Goal: Information Seeking & Learning: Learn about a topic

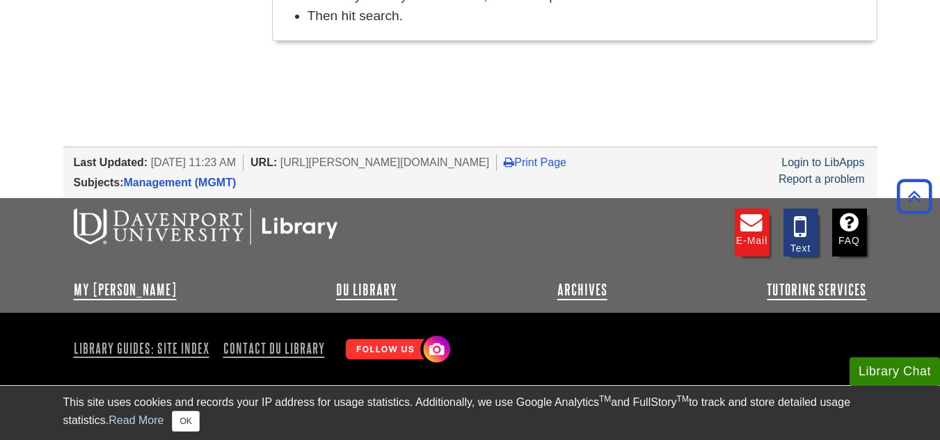
scroll to position [337, 0]
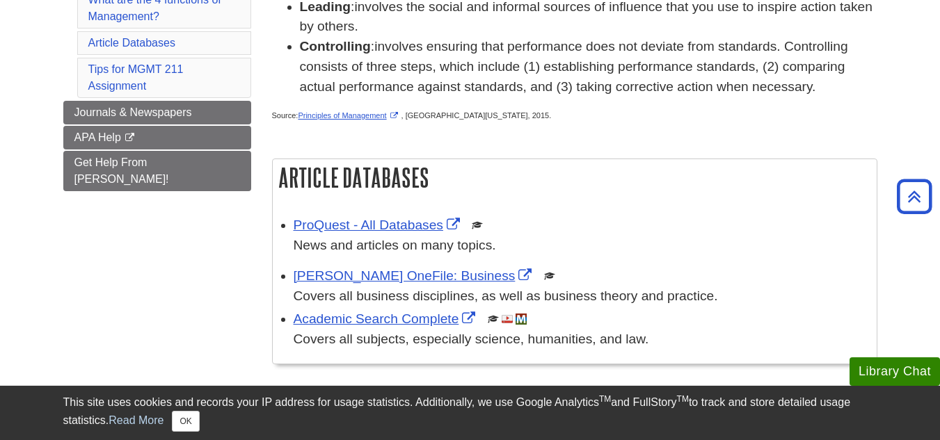
click at [586, 15] on li "Leading : involves the social and informal sources of influence that you use to…" at bounding box center [589, 17] width 578 height 40
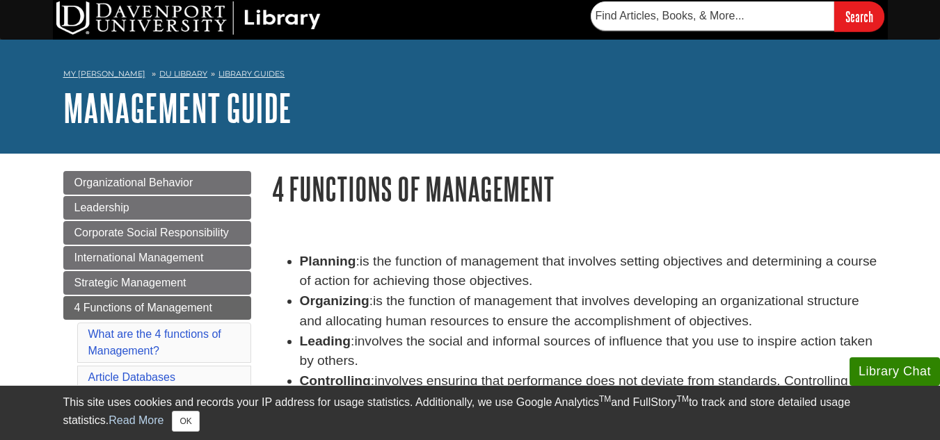
scroll to position [0, 0]
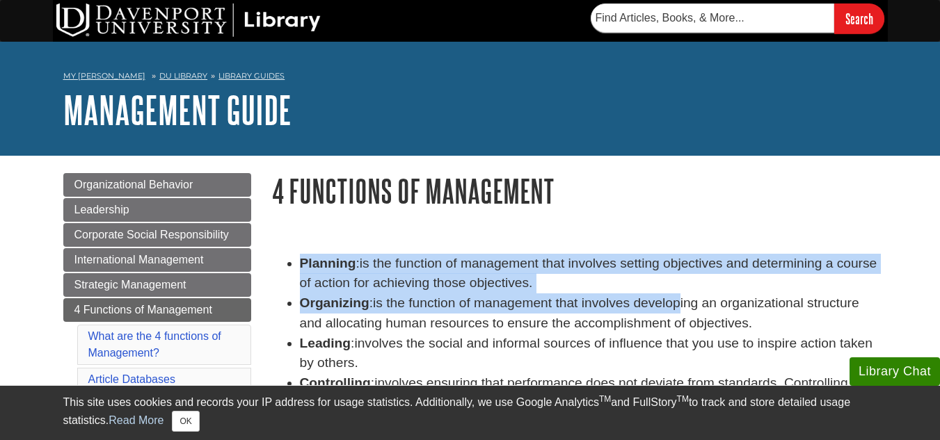
drag, startPoint x: 287, startPoint y: 256, endPoint x: 683, endPoint y: 313, distance: 399.4
click at [683, 313] on ul "Planning : is the function of management that involves setting objectives and d…" at bounding box center [574, 344] width 605 height 180
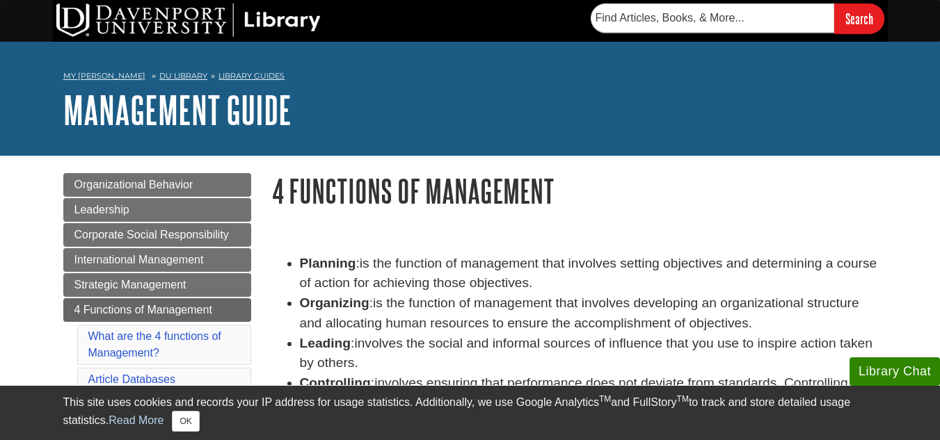
click at [677, 191] on h1 "4 Functions of Management" at bounding box center [574, 190] width 605 height 35
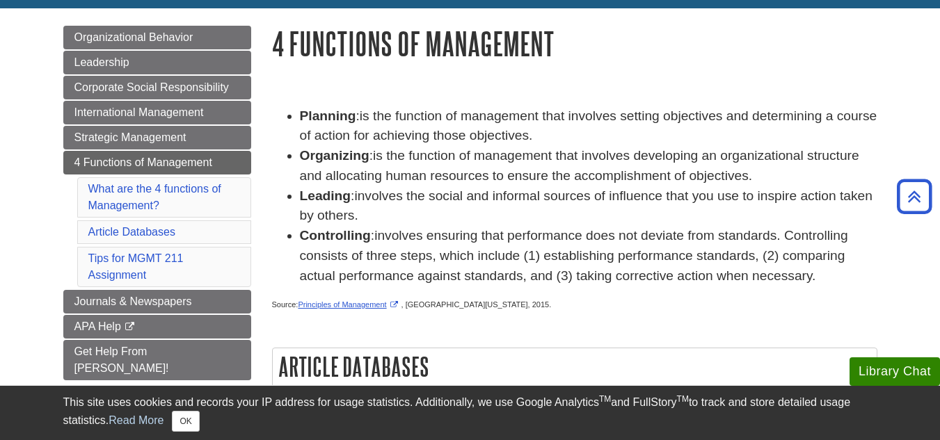
scroll to position [145, 0]
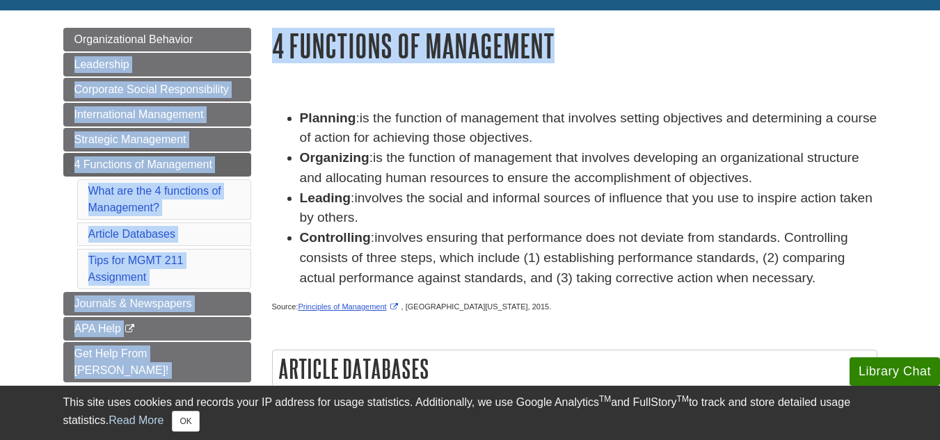
drag, startPoint x: 260, startPoint y: 29, endPoint x: 280, endPoint y: 92, distance: 66.7
click at [280, 92] on div "Menu Organizational Behavior Leadership Corporate Social Responsibility Interna…" at bounding box center [470, 424] width 835 height 829
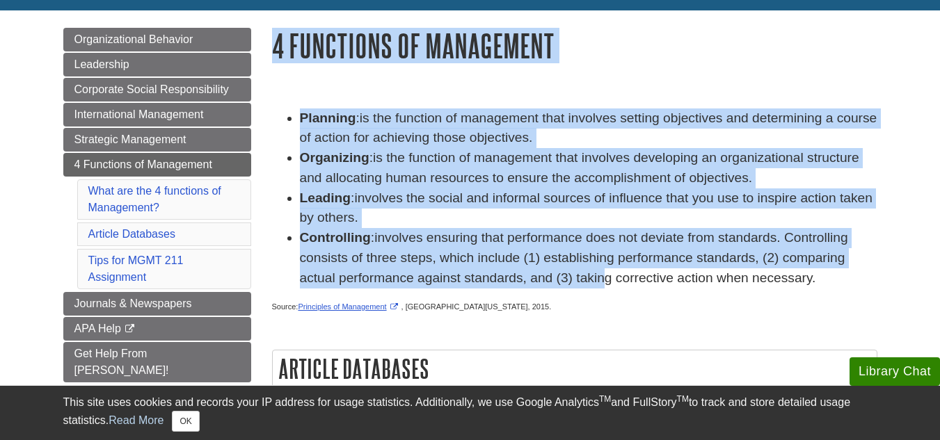
drag, startPoint x: 272, startPoint y: 51, endPoint x: 585, endPoint y: 285, distance: 390.7
click at [588, 284] on div "4 Functions of Management Planning : is the function of management that involve…" at bounding box center [574, 434] width 605 height 812
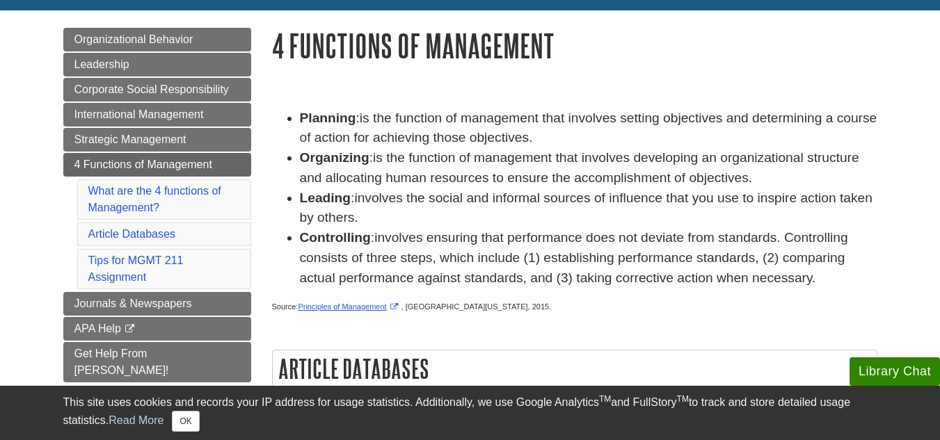
click at [503, 310] on span "Source: Principles of Management , [GEOGRAPHIC_DATA][US_STATE], 2015." at bounding box center [412, 307] width 280 height 8
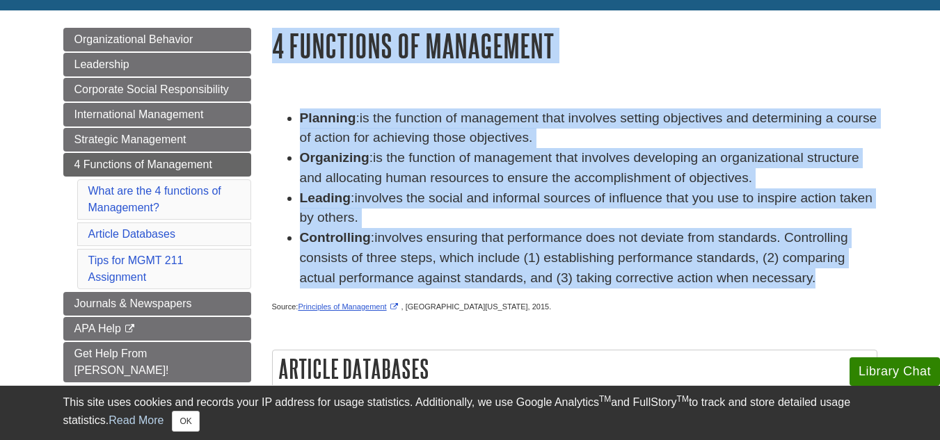
drag, startPoint x: 265, startPoint y: 43, endPoint x: 807, endPoint y: 277, distance: 589.7
click at [807, 277] on div "4 Functions of Management Planning : is the function of management that involve…" at bounding box center [575, 434] width 626 height 812
copy div "4 Functions of Management Planning : is the function of management that involve…"
